Goal: Transaction & Acquisition: Purchase product/service

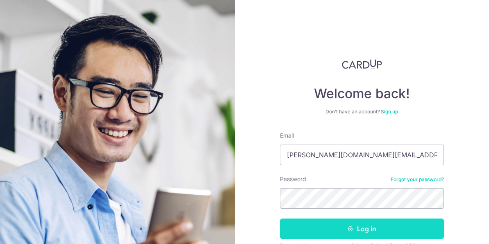
click at [331, 218] on button "Log in" at bounding box center [362, 228] width 164 height 21
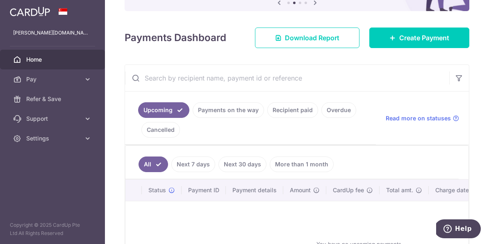
scroll to position [156, 0]
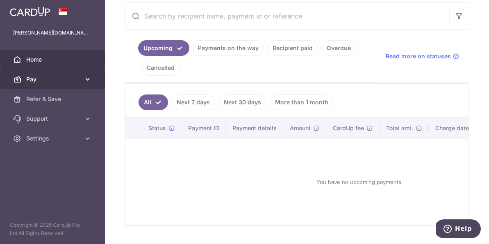
click at [88, 77] on icon at bounding box center [88, 79] width 8 height 8
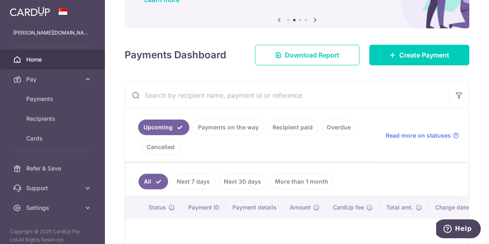
scroll to position [75, 0]
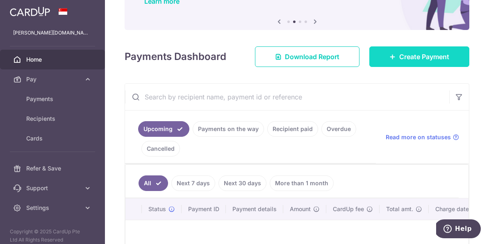
click at [394, 55] on icon at bounding box center [393, 56] width 7 height 7
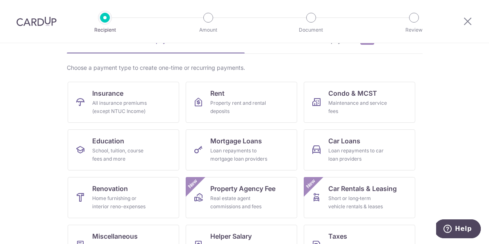
scroll to position [62, 0]
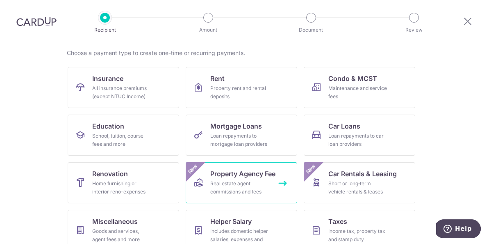
click at [237, 174] on span "Property Agency Fee" at bounding box center [242, 174] width 65 height 10
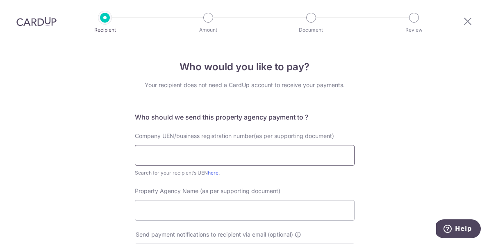
click at [172, 157] on input "text" at bounding box center [245, 155] width 220 height 21
click at [140, 139] on label "Company UEN/business registration number(as per supporting document)" at bounding box center [235, 136] width 201 height 8
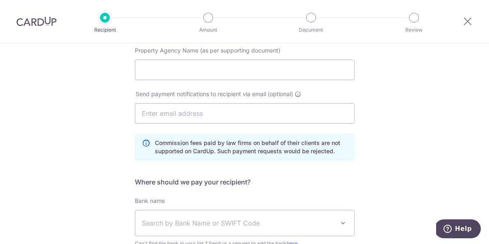
scroll to position [225, 0]
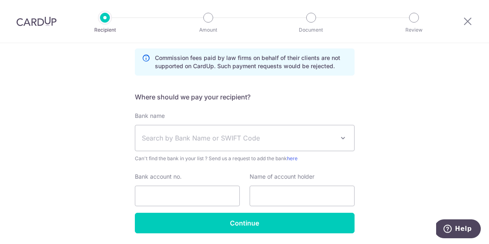
click at [158, 145] on span "Search by Bank Name or SWIFT Code" at bounding box center [244, 137] width 219 height 25
click at [90, 133] on div "Who would you like to pay? Your recipient does not need a CardUp account to rec…" at bounding box center [244, 45] width 489 height 454
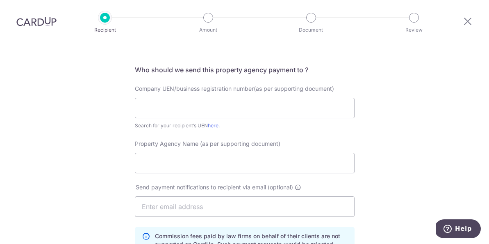
scroll to position [46, 0]
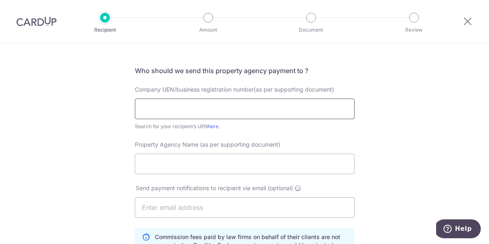
click at [164, 111] on input "text" at bounding box center [245, 108] width 220 height 21
click at [166, 164] on input "Property Agency Name (as per supporting document)" at bounding box center [245, 163] width 220 height 21
click at [171, 164] on input "propnext realty pte ltd" at bounding box center [245, 163] width 220 height 21
type input "propnex realty pte ltd"
click at [137, 116] on input "text" at bounding box center [245, 108] width 220 height 21
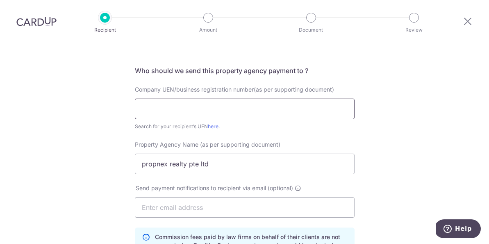
paste input "199903004H"
click at [107, 120] on div "Who would you like to pay? Your recipient does not need a CardUp account to rec…" at bounding box center [244, 224] width 489 height 454
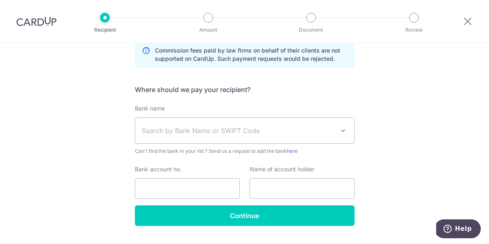
scroll to position [0, 0]
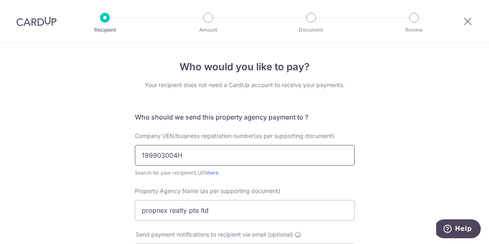
click at [163, 158] on input "199903004H" at bounding box center [245, 155] width 220 height 21
paste input "201801373N"
type input "201801373N"
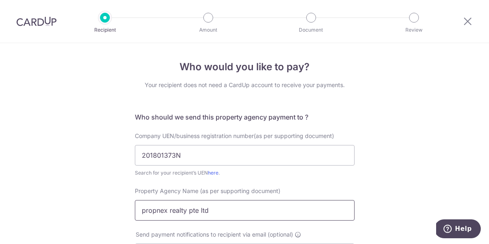
click at [156, 211] on input "propnex realty pte ltd" at bounding box center [245, 210] width 220 height 21
click at [168, 211] on input "propnex realty pte ltd" at bounding box center [245, 210] width 220 height 21
paste input "PROPNEX LIMITED"
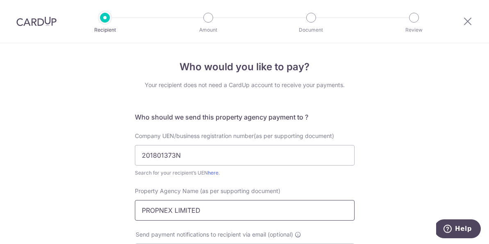
type input "PROPNEX LIMITED"
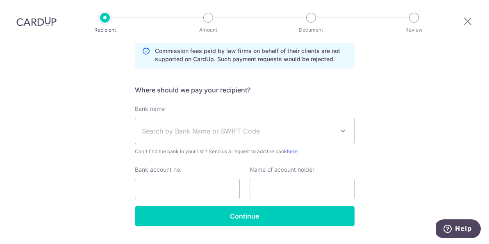
scroll to position [253, 0]
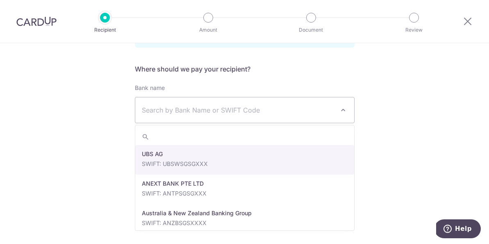
click at [155, 110] on span "Search by Bank Name or SWIFT Code" at bounding box center [238, 110] width 193 height 10
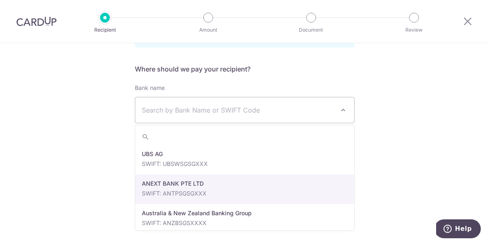
select select "22506"
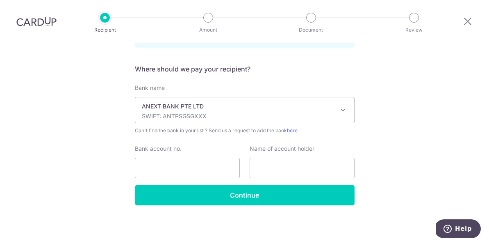
click at [157, 178] on div "Bank name Select Bank UBS AG ANEXT BANK PTE LTD Australia & New Zealand Banking…" at bounding box center [245, 134] width 220 height 101
click at [154, 169] on input "Bank account no." at bounding box center [187, 168] width 105 height 21
type input "20020020202"
click at [316, 176] on input "text" at bounding box center [302, 168] width 105 height 21
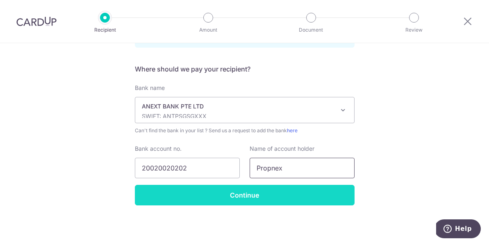
type input "Propnex"
click at [280, 204] on input "Continue" at bounding box center [245, 195] width 220 height 21
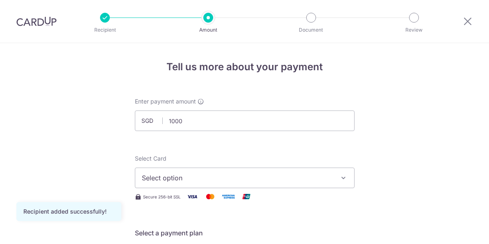
type input "1,000.00"
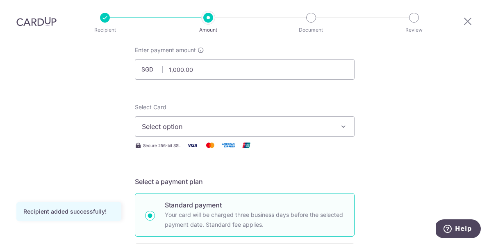
click at [196, 121] on span "Select option" at bounding box center [237, 126] width 191 height 10
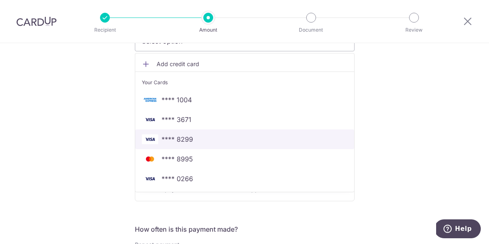
scroll to position [139, 0]
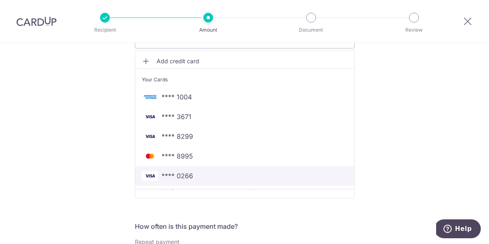
click at [185, 173] on span "**** 0266" at bounding box center [178, 176] width 32 height 10
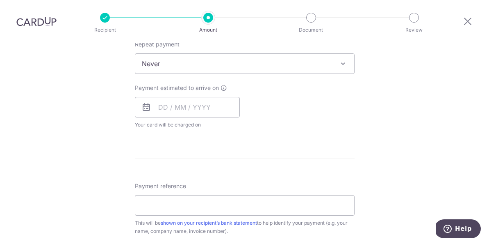
scroll to position [337, 0]
click at [189, 107] on input "text" at bounding box center [187, 106] width 105 height 21
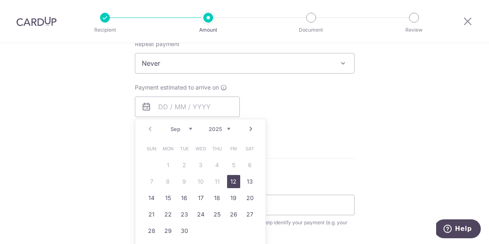
click at [237, 183] on link "12" at bounding box center [233, 181] width 13 height 13
type input "12/09/2025"
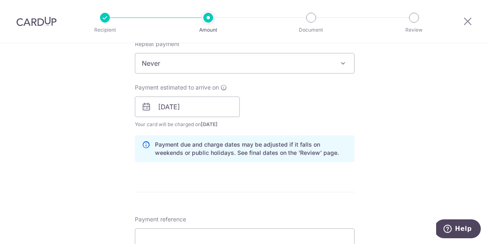
click at [235, 180] on form "Enter payment amount SGD 1,000.00 1000.00 Recipient added successfully! Select …" at bounding box center [245, 101] width 220 height 683
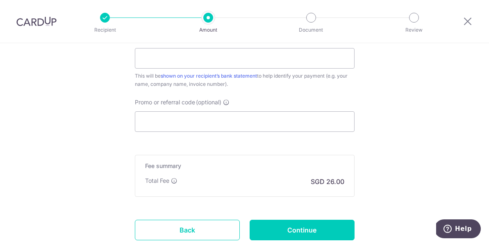
scroll to position [519, 0]
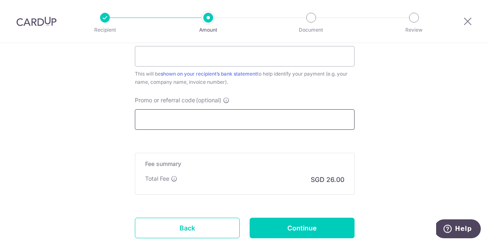
click at [189, 128] on input "Promo or referral code (optional)" at bounding box center [245, 119] width 220 height 21
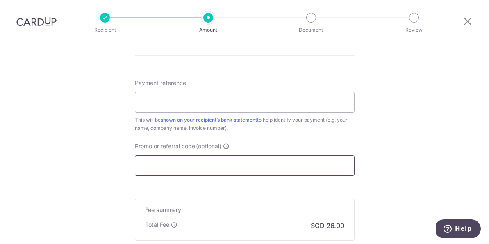
scroll to position [473, 0]
click at [166, 106] on input "Payment reference" at bounding box center [245, 103] width 220 height 21
type input "10991011"
click at [173, 169] on input "Promo or referral code (optional)" at bounding box center [245, 166] width 220 height 21
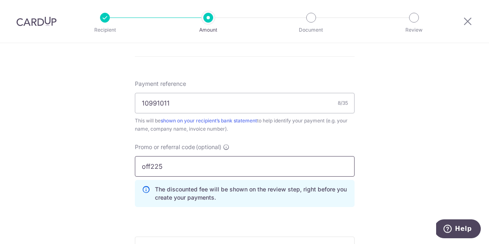
type input "off225"
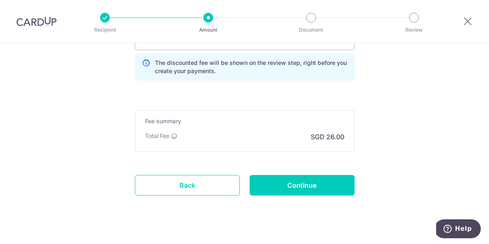
scroll to position [607, 0]
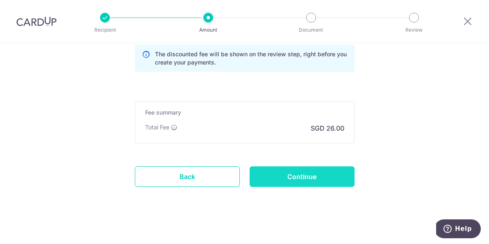
click at [269, 179] on input "Continue" at bounding box center [302, 176] width 105 height 21
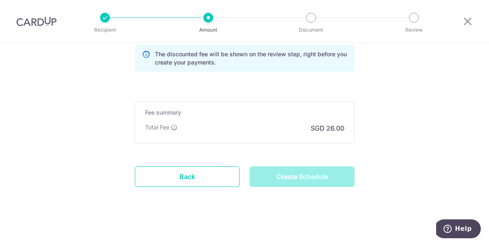
type input "Create Schedule"
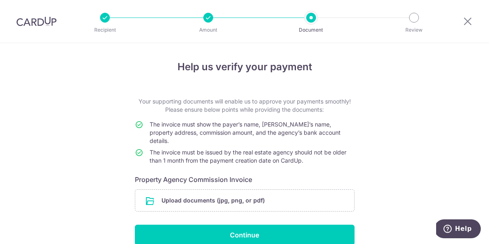
click at [488, 23] on div at bounding box center [468, 21] width 43 height 43
click at [471, 23] on icon at bounding box center [468, 21] width 10 height 10
